Goal: Task Accomplishment & Management: Manage account settings

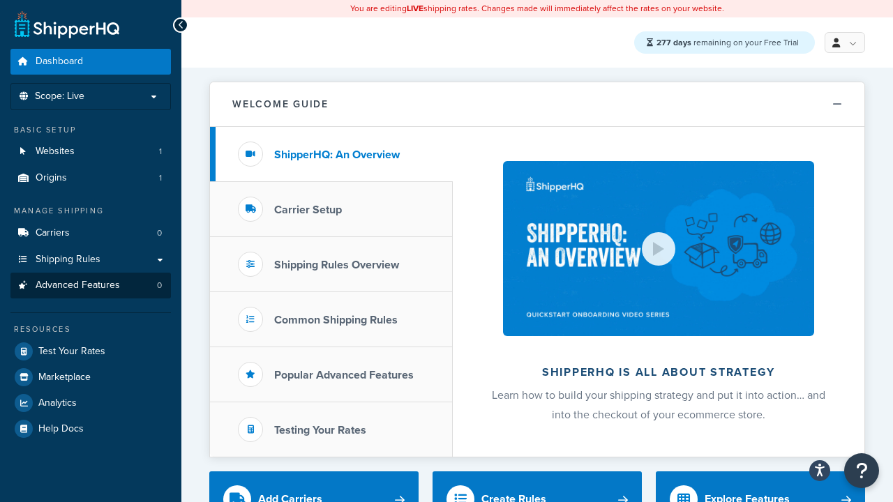
click at [91, 285] on span "Advanced Features" at bounding box center [78, 286] width 84 height 12
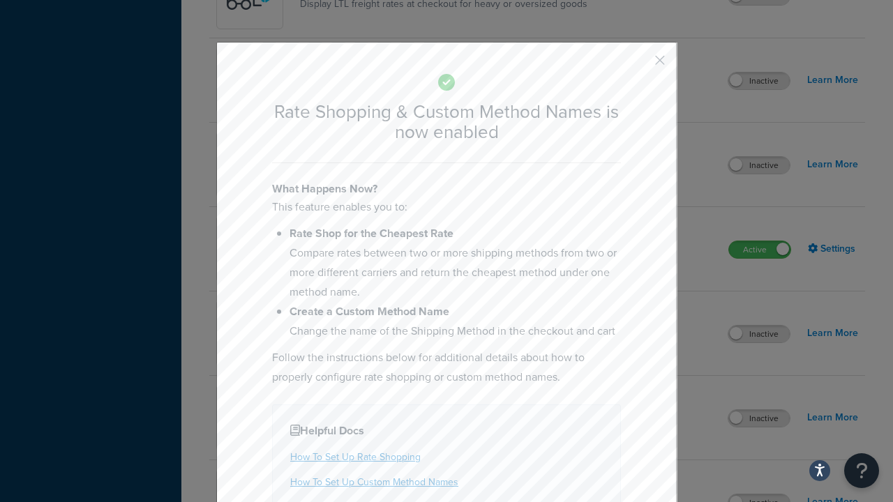
click at [639, 65] on button "button" at bounding box center [639, 64] width 3 height 3
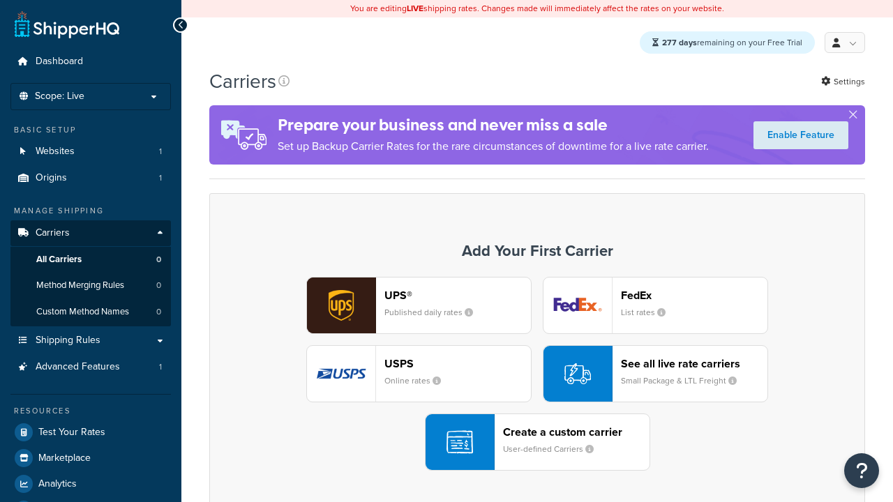
click at [537, 375] on div "UPS® Published daily rates FedEx List rates USPS Online rates See all live rate…" at bounding box center [537, 374] width 626 height 194
click at [655, 375] on div "See all live rate carriers Small Package & LTL Freight" at bounding box center [694, 373] width 147 height 33
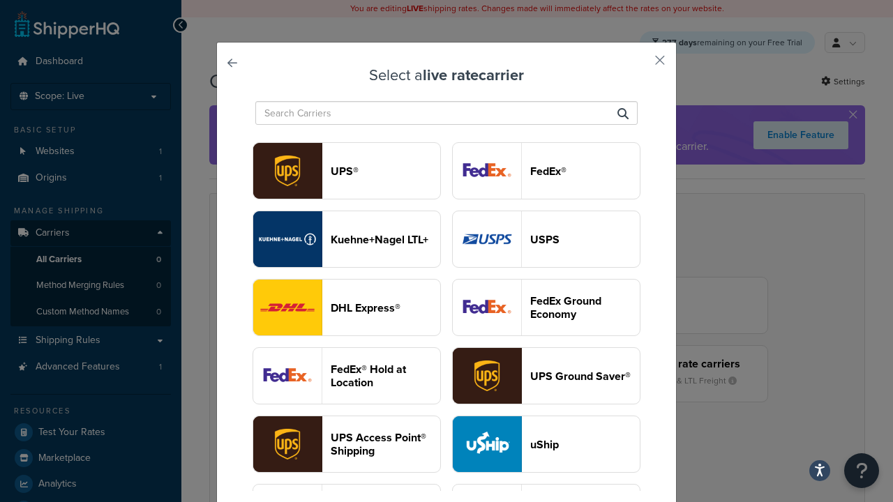
click at [546, 240] on header "USPS" at bounding box center [585, 239] width 110 height 13
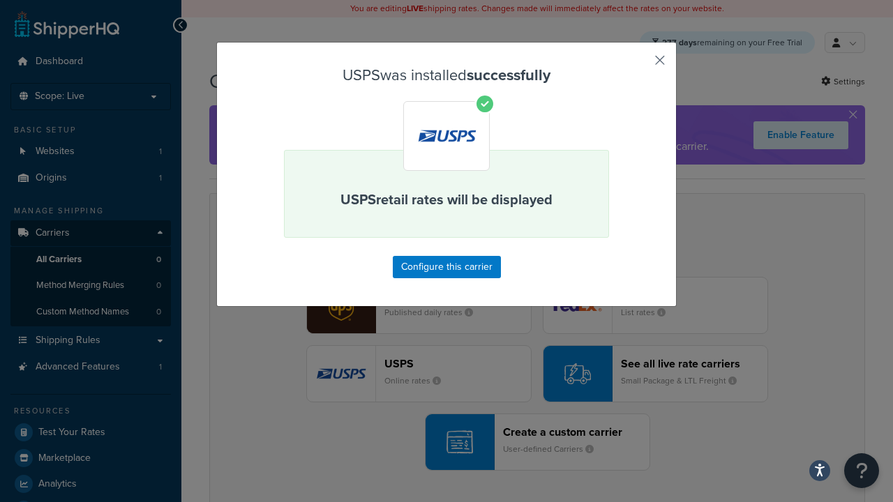
click at [639, 65] on button "button" at bounding box center [639, 64] width 3 height 3
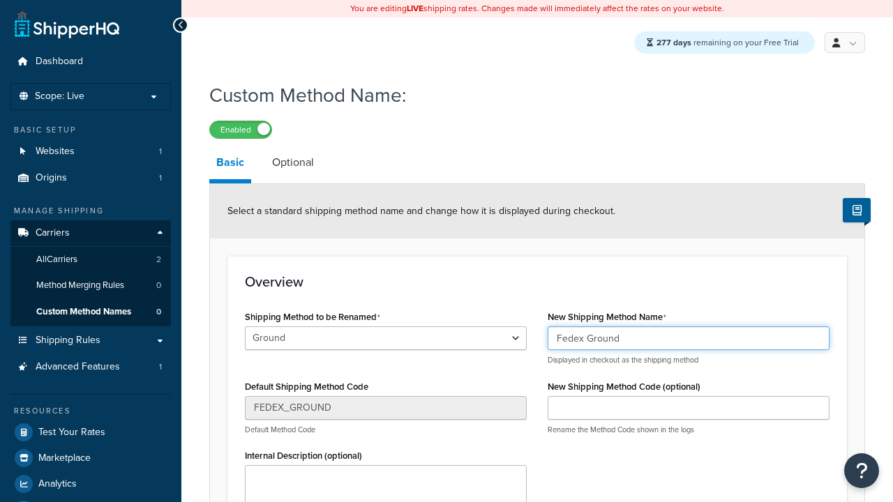
type input "Fedex Ground"
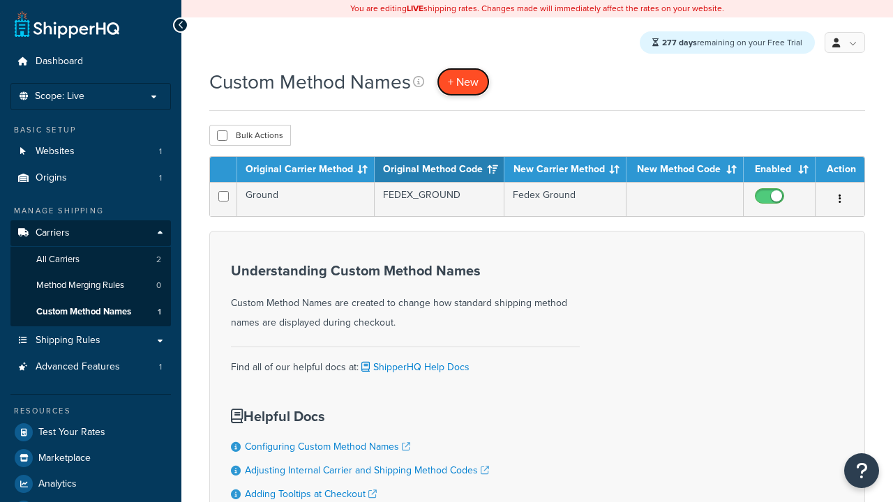
click at [463, 82] on span "+ New" at bounding box center [463, 82] width 31 height 16
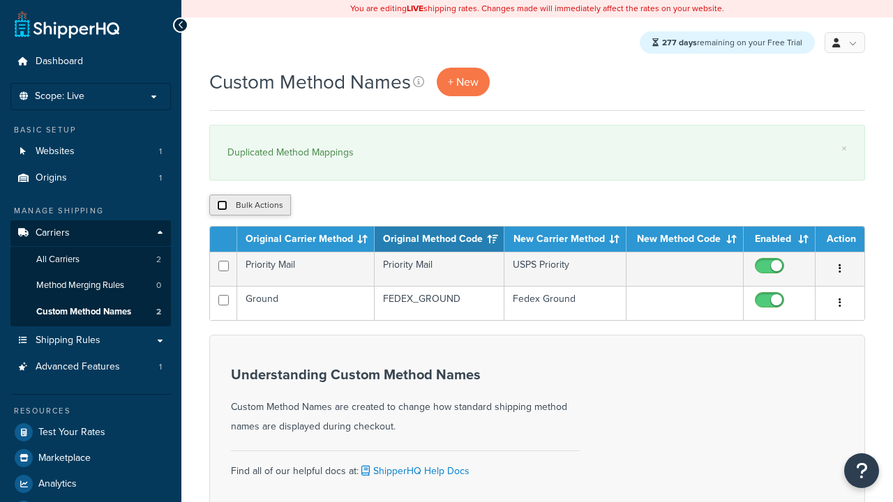
click at [222, 207] on input "checkbox" at bounding box center [222, 205] width 10 height 10
checkbox input "true"
click at [0, 0] on button "Delete" at bounding box center [0, 0] width 0 height 0
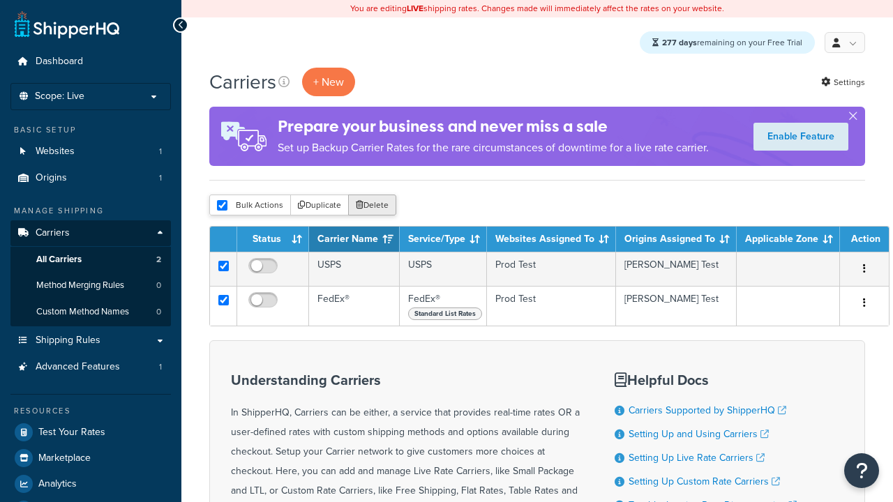
click at [371, 207] on button "Delete" at bounding box center [372, 205] width 48 height 21
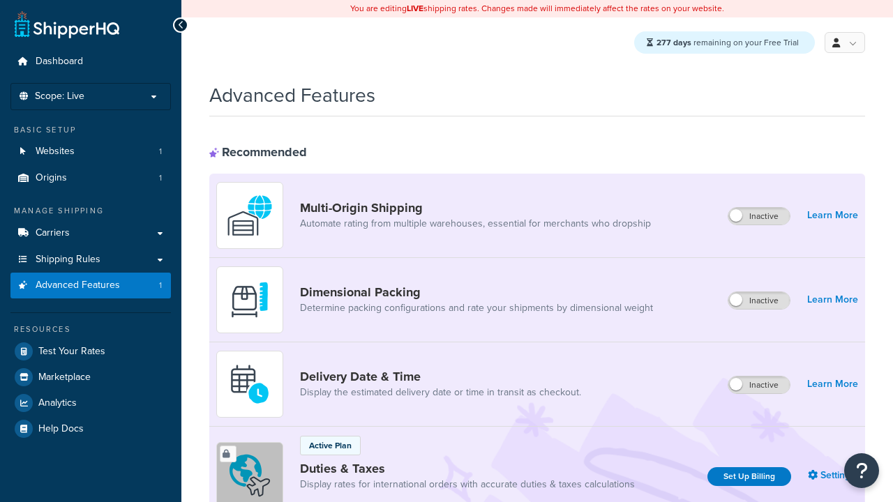
scroll to position [622, 0]
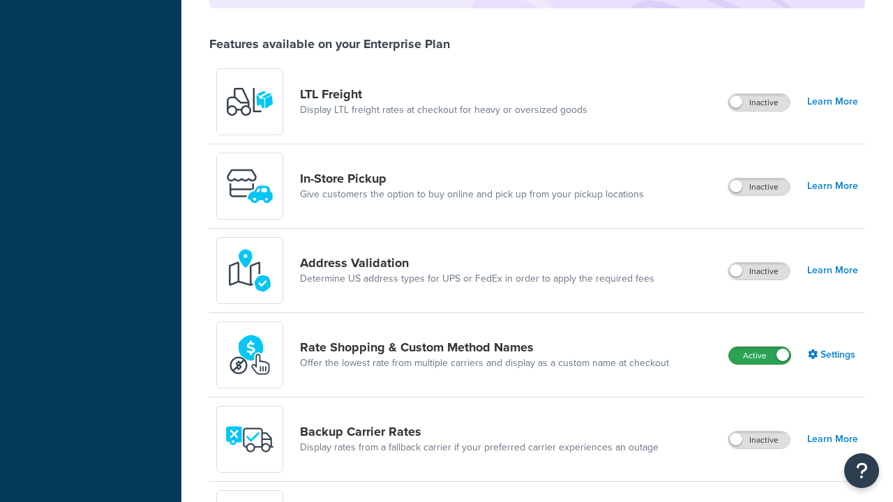
click at [760, 347] on label "Active" at bounding box center [759, 355] width 61 height 17
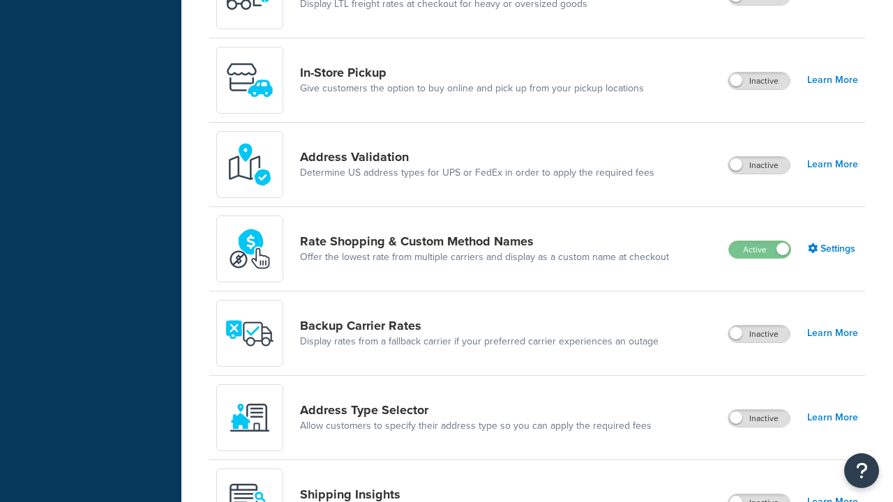
scroll to position [0, 0]
